Goal: Find specific page/section: Find specific page/section

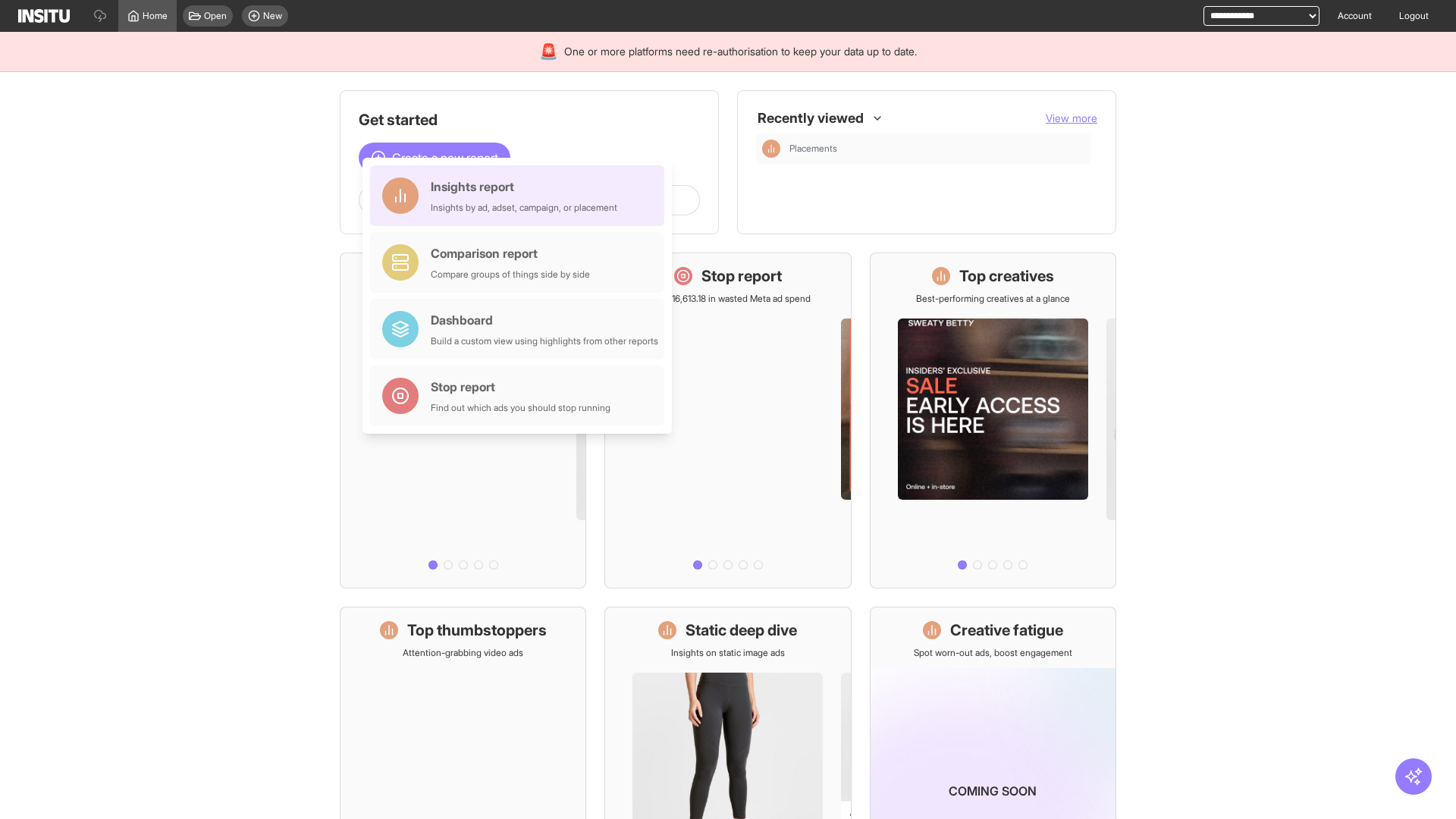
click at [520, 195] on div "Insights report Insights by ad, adset, campaign, or placement" at bounding box center [523, 195] width 186 height 36
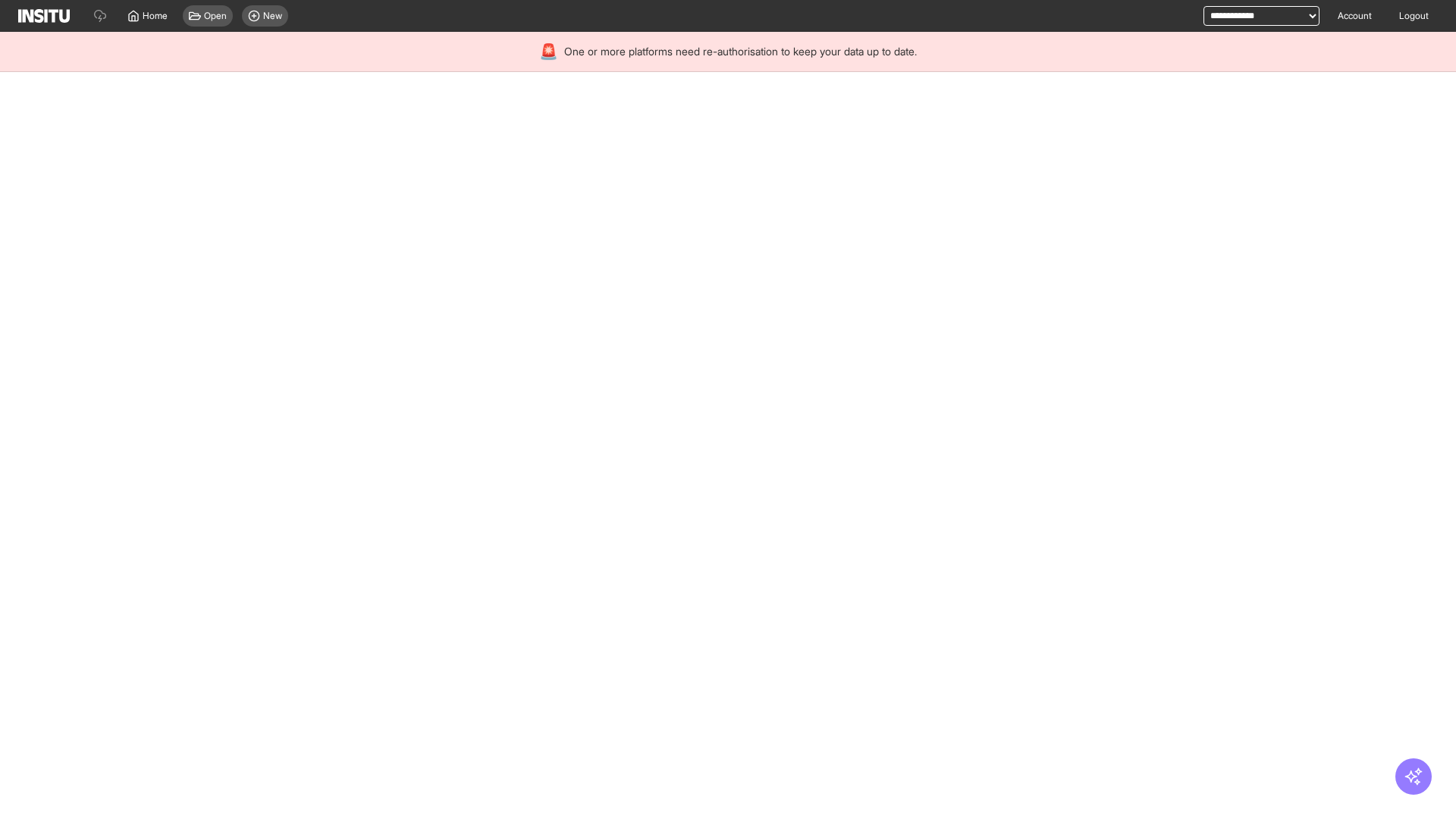
select select "**"
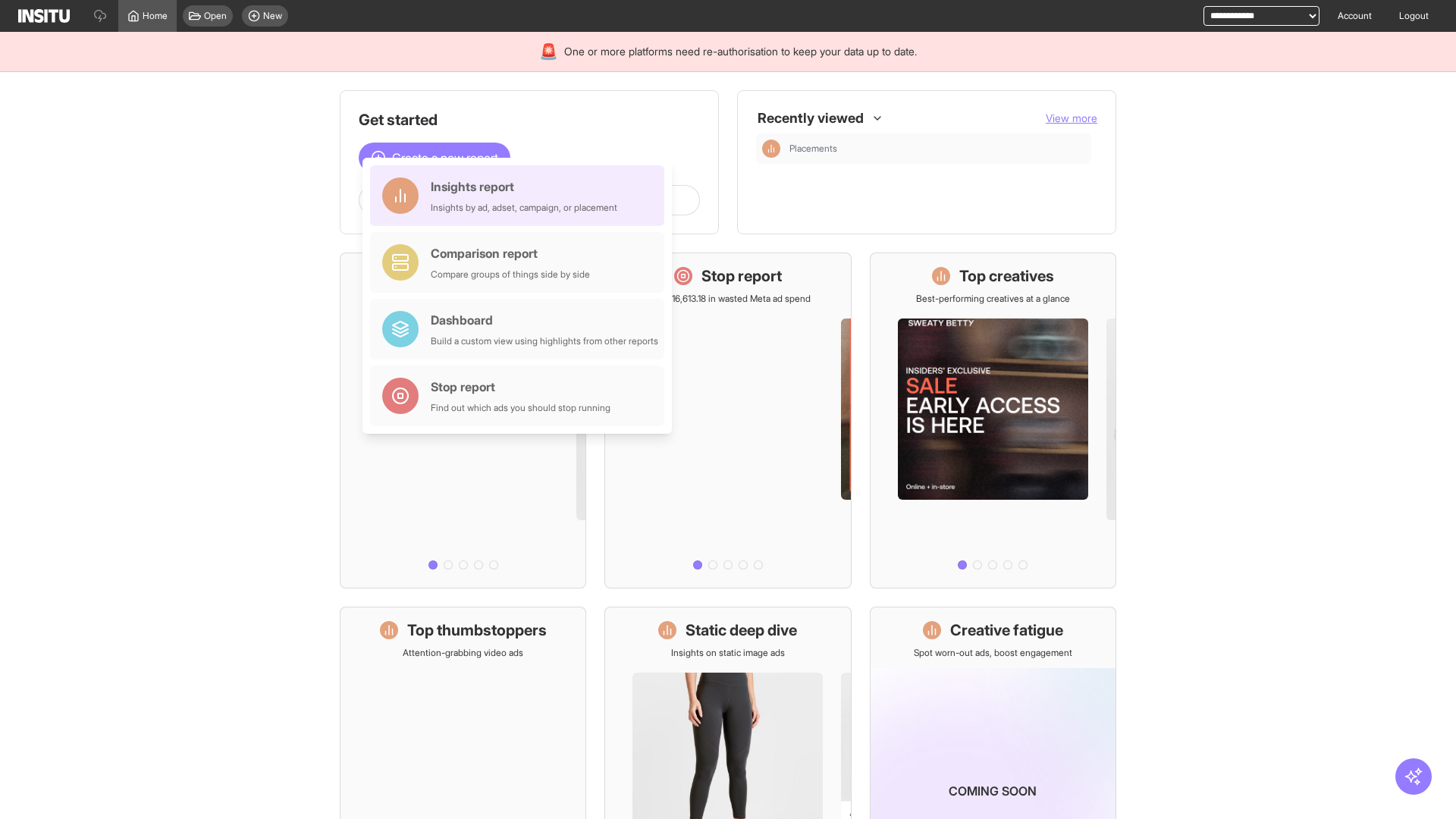
click at [520, 195] on div "Insights report Insights by ad, adset, campaign, or placement" at bounding box center [523, 195] width 186 height 36
